Goal: Information Seeking & Learning: Compare options

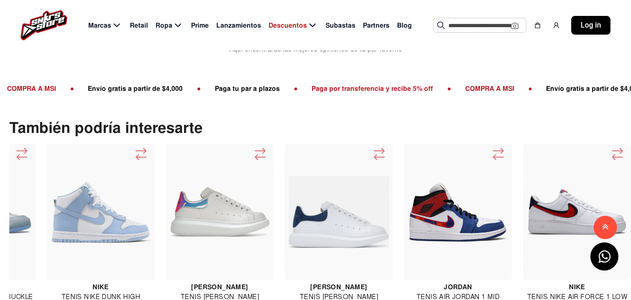
scroll to position [759, 0]
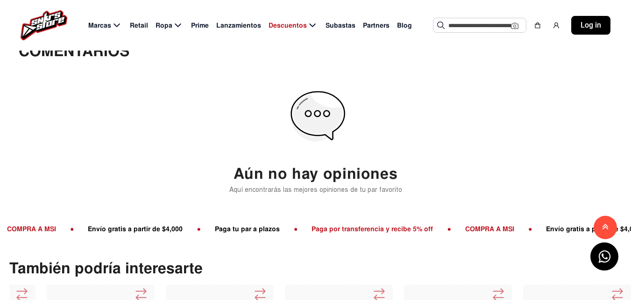
click at [140, 25] on span "Retail" at bounding box center [139, 26] width 18 height 10
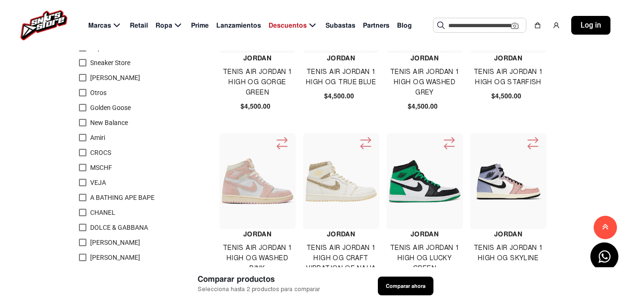
scroll to position [140, 0]
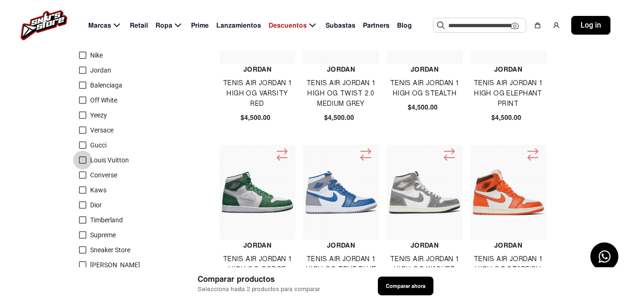
click at [81, 159] on div at bounding box center [82, 159] width 7 height 7
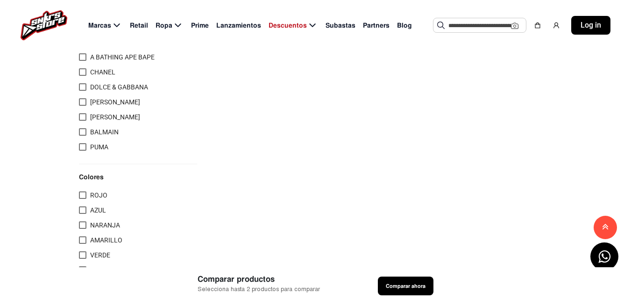
scroll to position [654, 0]
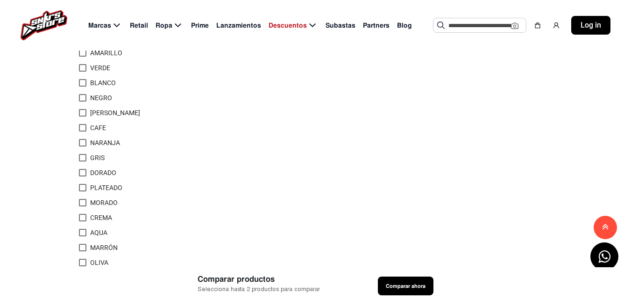
click at [344, 29] on span "Subastas" at bounding box center [341, 26] width 30 height 10
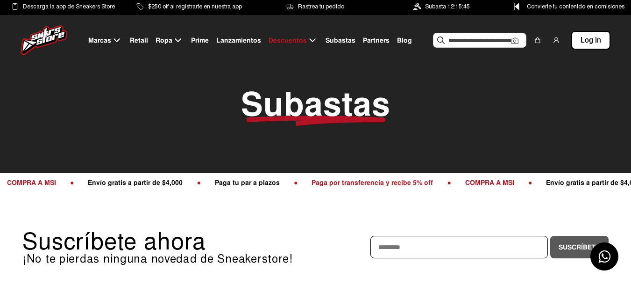
click at [334, 42] on span "Subastas" at bounding box center [341, 41] width 30 height 10
click at [338, 41] on span "Subastas" at bounding box center [341, 41] width 30 height 10
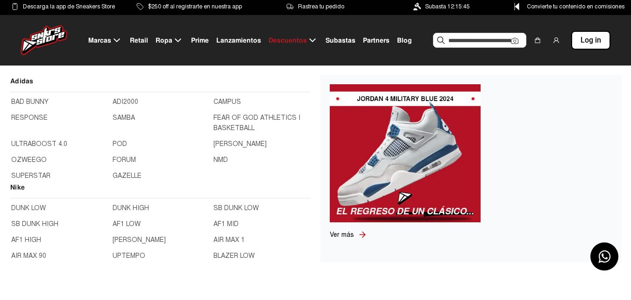
click at [110, 38] on span "Marcas" at bounding box center [99, 41] width 23 height 10
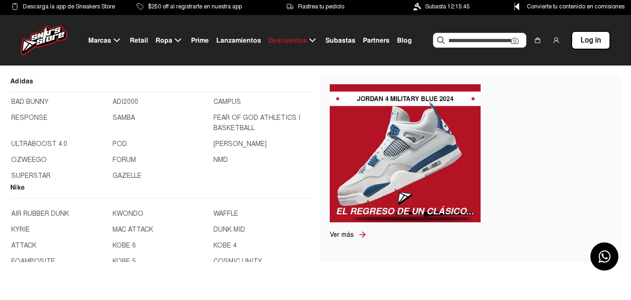
click at [45, 203] on link "BLAZER MID" at bounding box center [59, 198] width 96 height 10
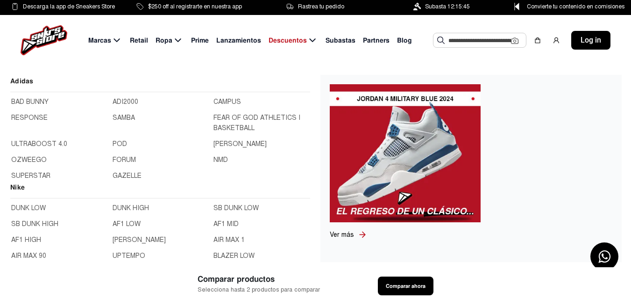
click at [109, 39] on span "Marcas" at bounding box center [99, 41] width 23 height 10
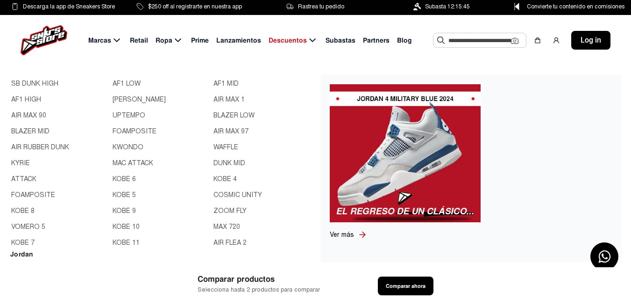
click at [174, 105] on link "CORTEZ" at bounding box center [161, 99] width 96 height 10
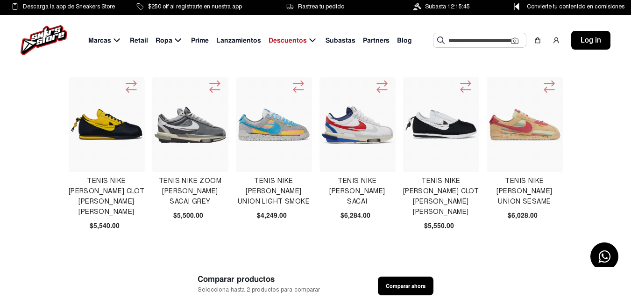
click at [193, 136] on img at bounding box center [191, 124] width 72 height 37
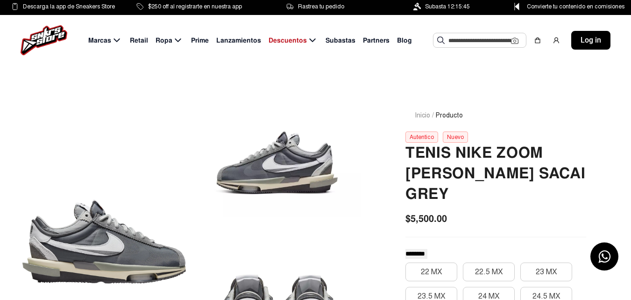
click at [462, 39] on input "text" at bounding box center [480, 40] width 63 height 14
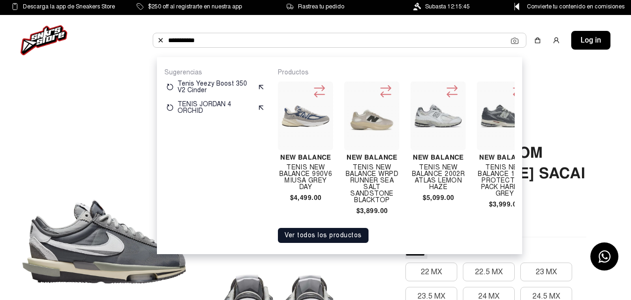
type input "**********"
click at [328, 243] on button "Ver todos los productos" at bounding box center [323, 235] width 91 height 15
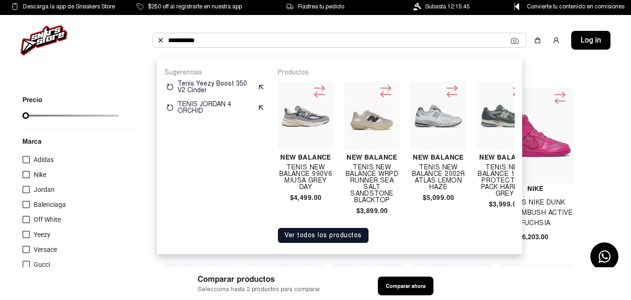
click at [333, 243] on button "Ver todos los productos" at bounding box center [323, 235] width 91 height 15
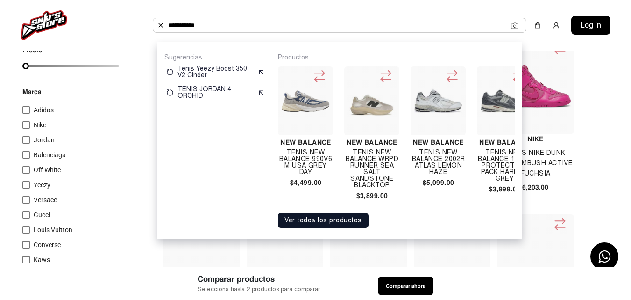
scroll to position [50, 0]
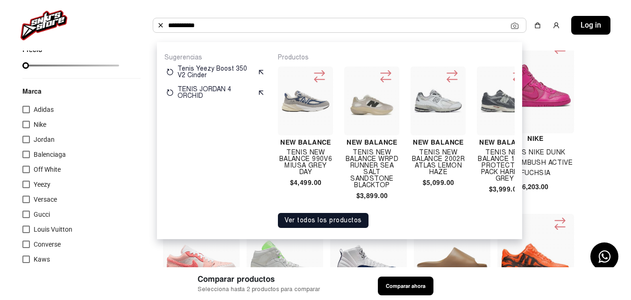
click at [319, 228] on button "Ver todos los productos" at bounding box center [323, 220] width 91 height 15
click at [325, 226] on button "Ver todos los productos" at bounding box center [323, 220] width 91 height 15
click at [329, 228] on button "Ver todos los productos" at bounding box center [323, 220] width 91 height 15
click at [337, 228] on button "Ver todos los productos" at bounding box center [323, 220] width 91 height 15
click at [346, 227] on button "Ver todos los productos" at bounding box center [323, 220] width 91 height 15
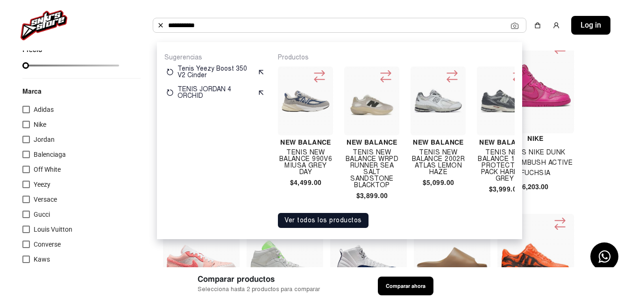
click at [346, 225] on button "Ver todos los productos" at bounding box center [323, 220] width 91 height 15
click at [344, 227] on button "Ver todos los productos" at bounding box center [323, 220] width 91 height 15
click at [342, 226] on button "Ver todos los productos" at bounding box center [323, 220] width 91 height 15
click at [343, 226] on button "Ver todos los productos" at bounding box center [323, 220] width 91 height 15
click at [231, 171] on div "Sugerencias Tenis Yeezy Boost 350 V2 Cinder TENIS JORDAN 4 ORCHID" at bounding box center [216, 140] width 102 height 174
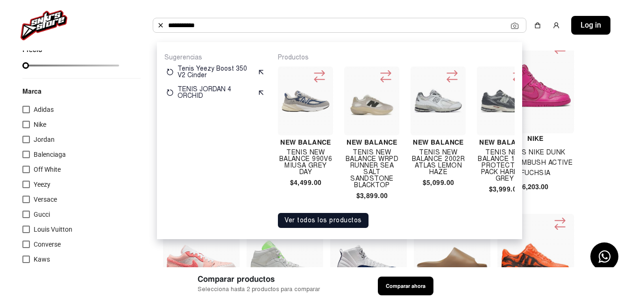
click at [215, 187] on div "Sugerencias Tenis Yeezy Boost 350 V2 Cinder TENIS JORDAN 4 ORCHID" at bounding box center [216, 140] width 102 height 174
click at [231, 188] on div "Sugerencias Tenis Yeezy Boost 350 V2 Cinder TENIS JORDAN 4 ORCHID" at bounding box center [216, 140] width 102 height 174
click at [326, 226] on button "Ver todos los productos" at bounding box center [323, 220] width 91 height 15
click at [336, 222] on button "Ver todos los productos" at bounding box center [323, 220] width 91 height 15
click at [333, 220] on button "Ver todos los productos" at bounding box center [323, 220] width 91 height 15
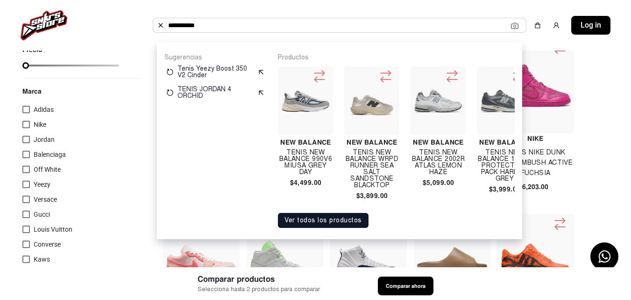
click at [335, 226] on button "Ver todos los productos" at bounding box center [323, 220] width 91 height 15
click at [503, 207] on div "New Balance TENIS NEW BALANCE 990V6 MIUSA GREY DAY $4,499.00 New Balance TENIS …" at bounding box center [396, 134] width 237 height 145
click at [513, 215] on div "Productos New Balance TENIS NEW BALANCE 990V6 MIUSA GREY DAY $4,499.00 New Bala…" at bounding box center [396, 140] width 237 height 174
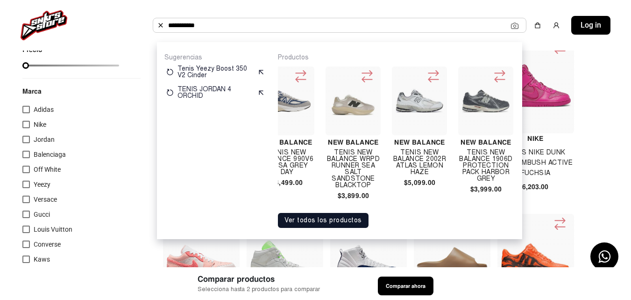
click at [516, 217] on div "Sugerencias Tenis Yeezy Boost 350 V2 Cinder TENIS JORDAN 4 ORCHID Productos New…" at bounding box center [340, 140] width 366 height 197
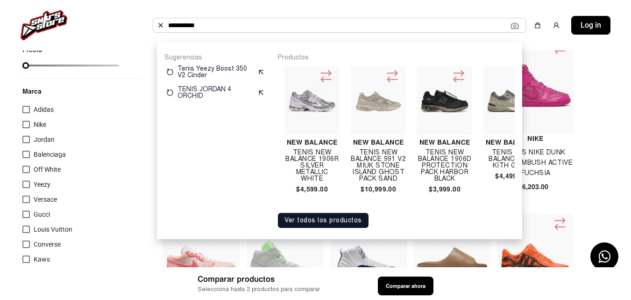
scroll to position [0, 687]
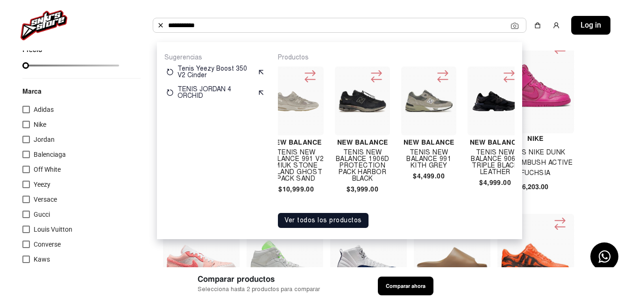
click at [337, 226] on button "Ver todos los productos" at bounding box center [323, 220] width 91 height 15
click at [336, 222] on button "Ver todos los productos" at bounding box center [323, 220] width 91 height 15
click at [321, 225] on button "Ver todos los productos" at bounding box center [323, 220] width 91 height 15
click at [315, 224] on button "Ver todos los productos" at bounding box center [323, 220] width 91 height 15
click at [308, 224] on button "Ver todos los productos" at bounding box center [323, 220] width 91 height 15
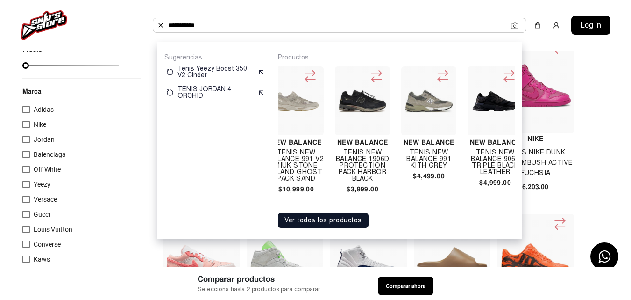
click at [308, 224] on button "Ver todos los productos" at bounding box center [323, 220] width 91 height 15
click at [307, 228] on button "Ver todos los productos" at bounding box center [323, 220] width 91 height 15
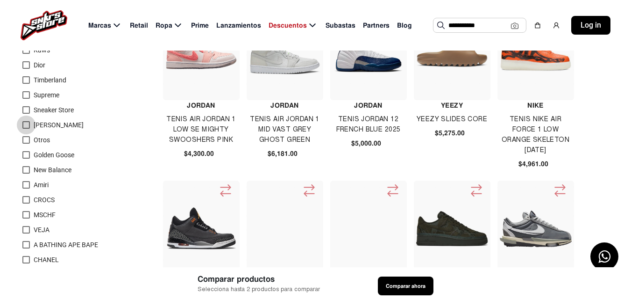
scroll to position [264, 0]
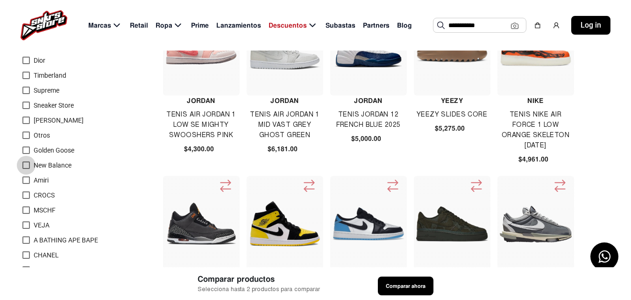
click at [28, 163] on div at bounding box center [25, 164] width 7 height 7
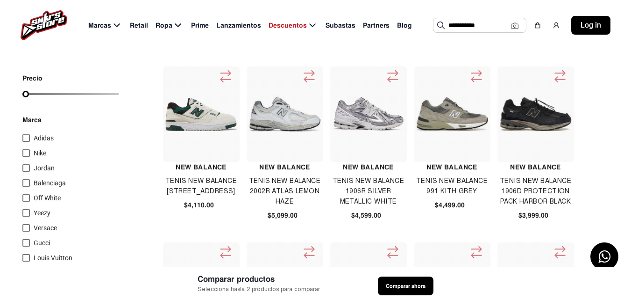
scroll to position [0, 0]
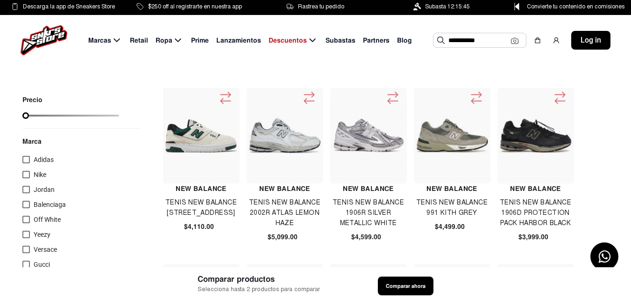
click at [546, 176] on div at bounding box center [536, 135] width 77 height 95
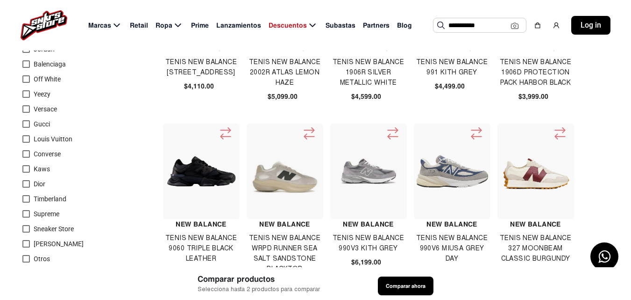
scroll to position [187, 0]
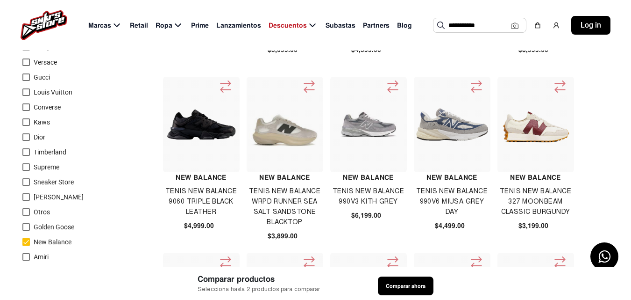
click at [212, 157] on img at bounding box center [201, 124] width 72 height 72
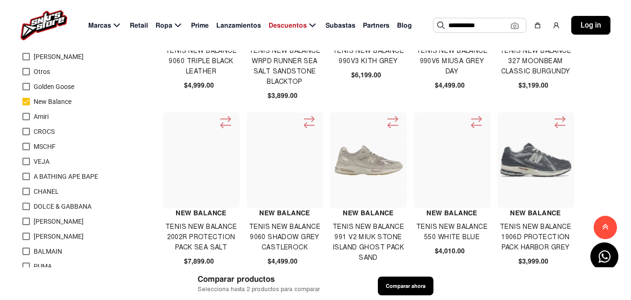
scroll to position [374, 0]
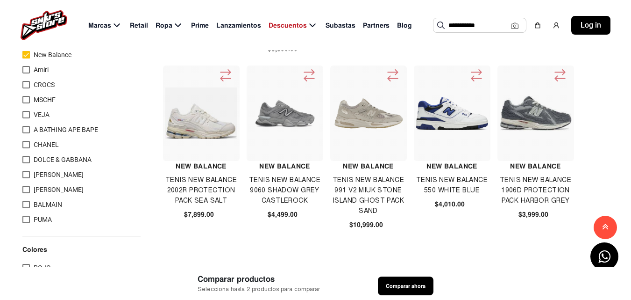
click at [192, 121] on img at bounding box center [201, 113] width 72 height 72
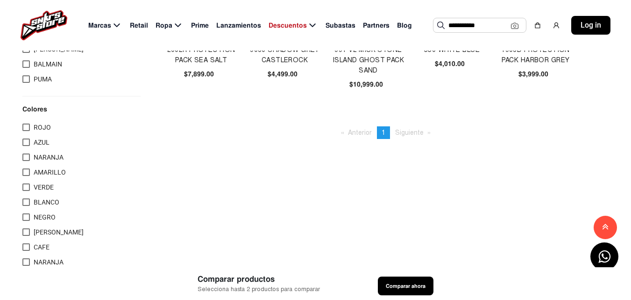
scroll to position [421, 0]
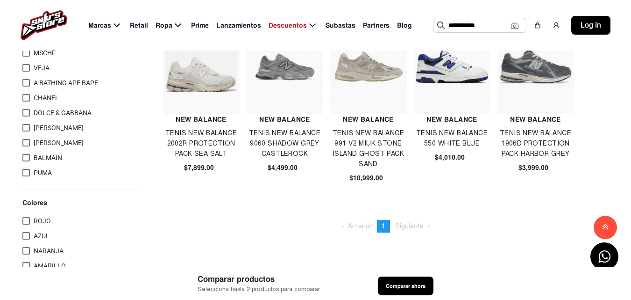
click at [413, 228] on span "Siguiente page" at bounding box center [409, 226] width 29 height 8
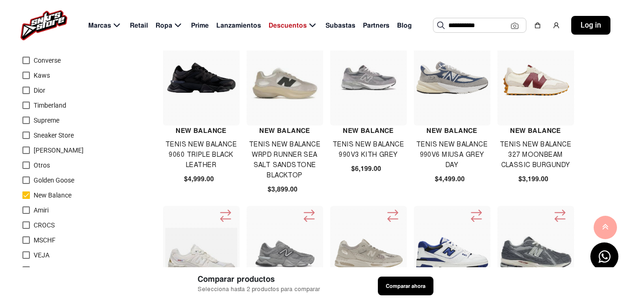
scroll to position [0, 0]
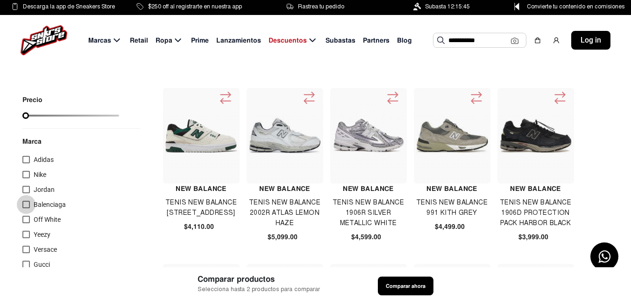
click at [29, 202] on div at bounding box center [25, 204] width 7 height 7
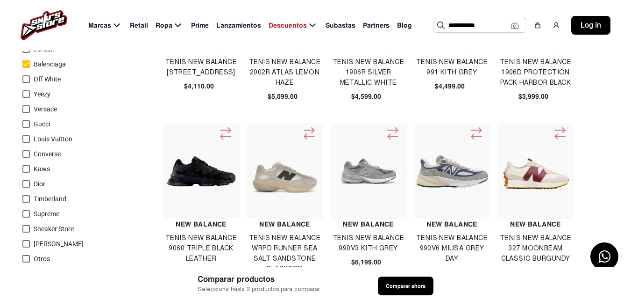
scroll to position [187, 0]
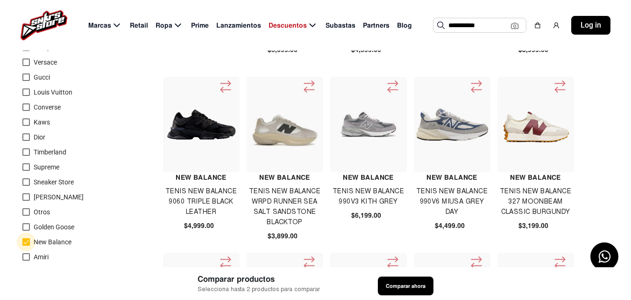
click at [24, 240] on div at bounding box center [25, 241] width 7 height 7
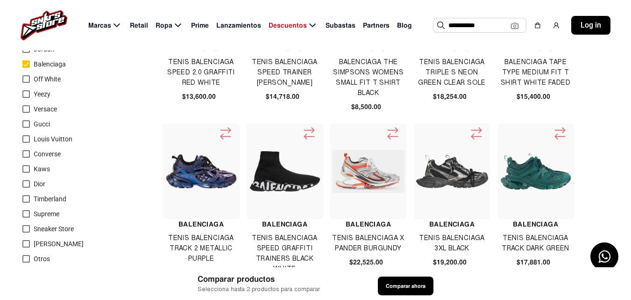
scroll to position [93, 0]
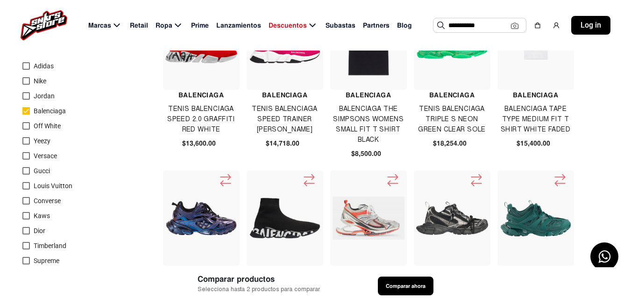
click at [26, 110] on div at bounding box center [25, 110] width 7 height 7
click at [25, 156] on div at bounding box center [25, 155] width 7 height 7
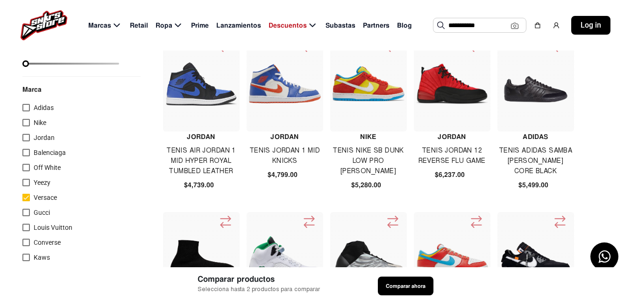
scroll to position [192, 0]
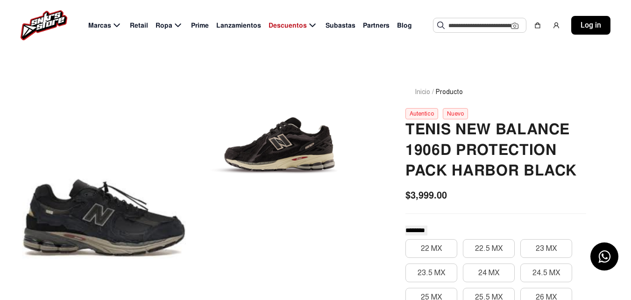
scroll to position [24, 0]
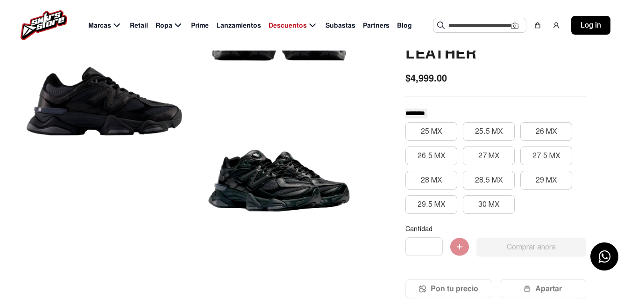
scroll to position [143, 0]
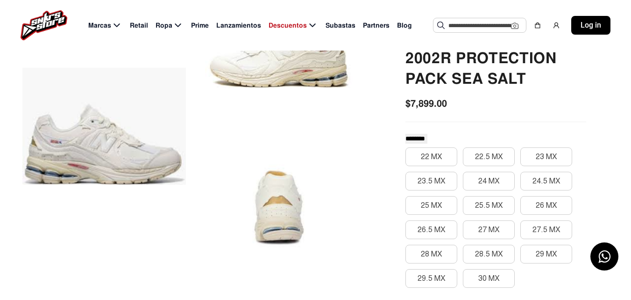
scroll to position [22, 0]
